Goal: Submit feedback/report problem

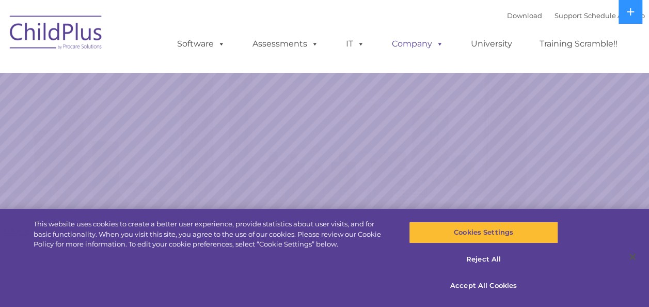
select select "MEDIUM"
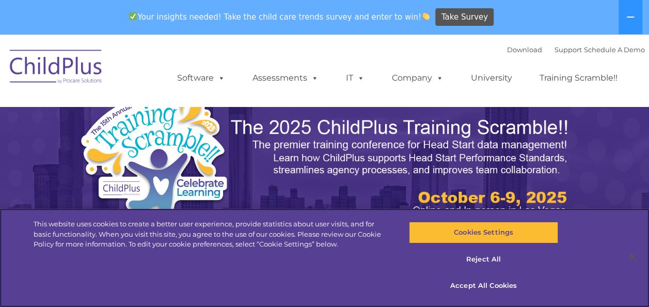
click at [463, 221] on div "Cookies Settings Reject All Accept All Cookies" at bounding box center [483, 263] width 149 height 88
click at [472, 244] on div "Cookies Settings Reject All Accept All Cookies" at bounding box center [483, 263] width 149 height 88
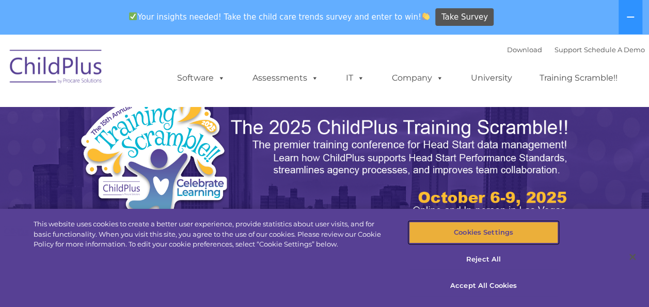
click at [515, 232] on button "Cookies Settings" at bounding box center [483, 232] width 149 height 22
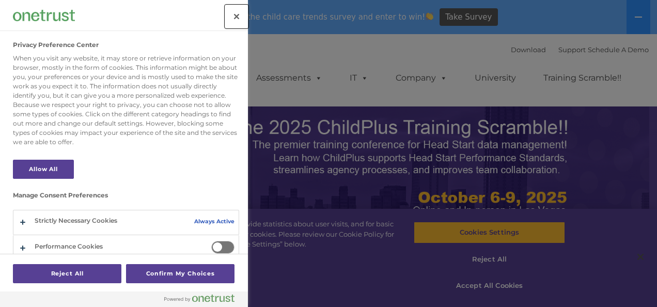
click at [240, 14] on button "Close" at bounding box center [236, 16] width 23 height 23
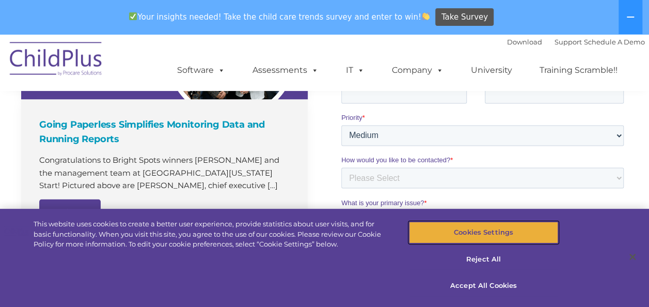
scroll to position [804, 0]
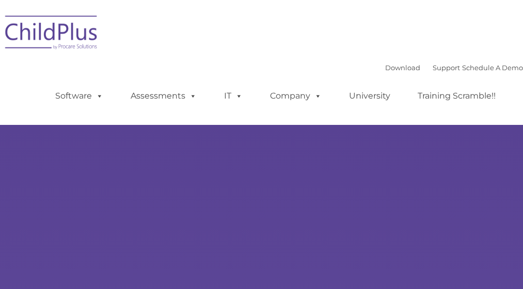
select select "MEDIUM"
